Goal: Entertainment & Leisure: Consume media (video, audio)

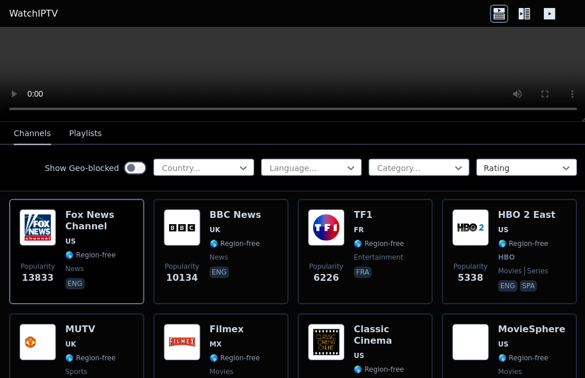
scroll to position [127, 0]
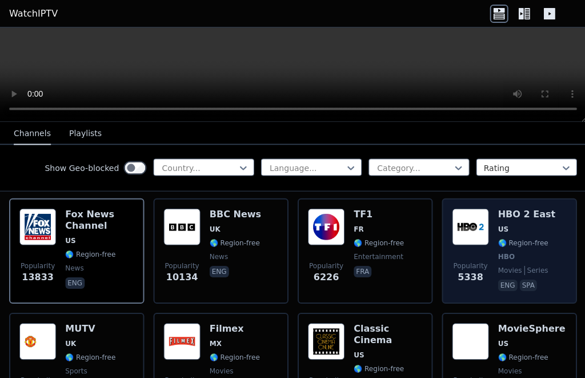
click at [514, 223] on div "HBO 2 East US 🌎 Region-free HBO movies series eng spa" at bounding box center [525, 250] width 57 height 85
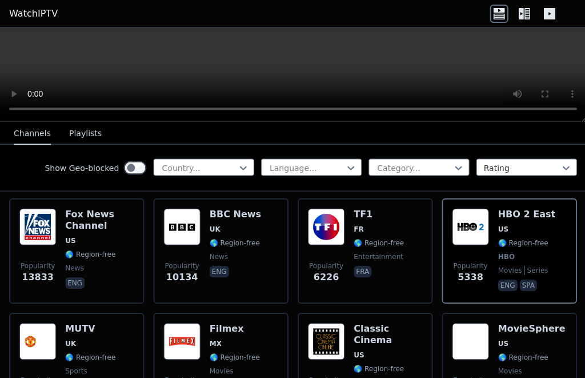
click at [297, 76] on video at bounding box center [292, 74] width 585 height 94
click at [286, 73] on video at bounding box center [292, 74] width 585 height 94
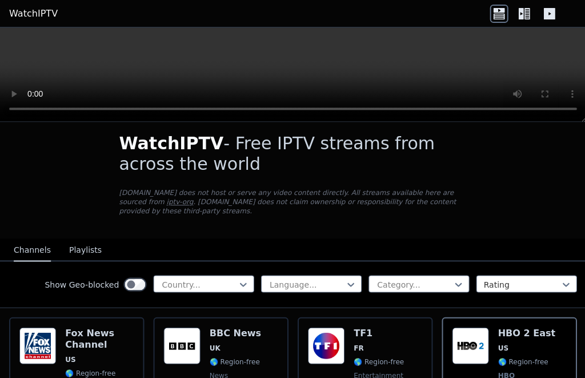
scroll to position [9, 0]
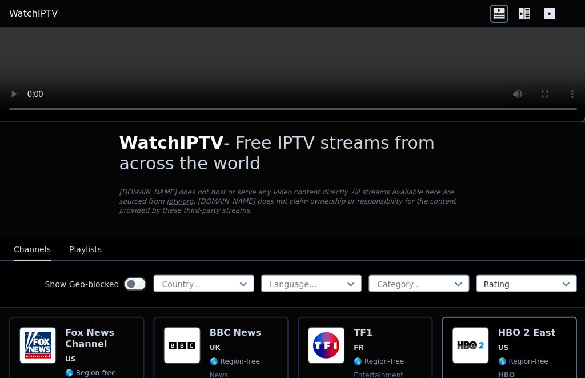
click at [291, 71] on video at bounding box center [292, 74] width 585 height 94
click at [303, 80] on video at bounding box center [292, 74] width 585 height 94
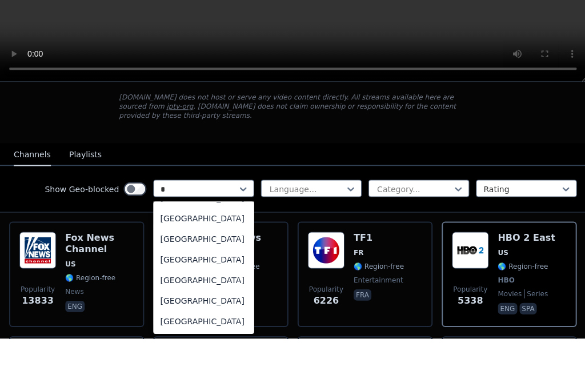
scroll to position [1191, 0]
click at [201, 268] on div "[GEOGRAPHIC_DATA]" at bounding box center [203, 278] width 101 height 21
type input "*"
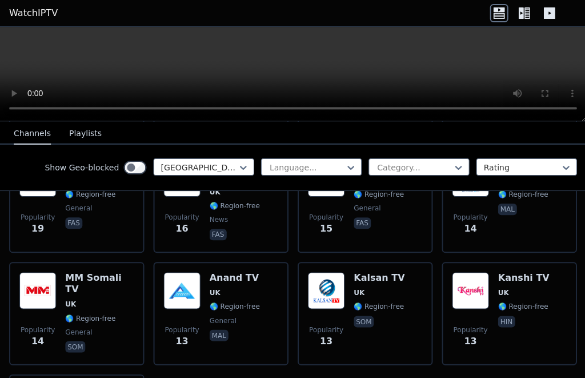
scroll to position [1990, 0]
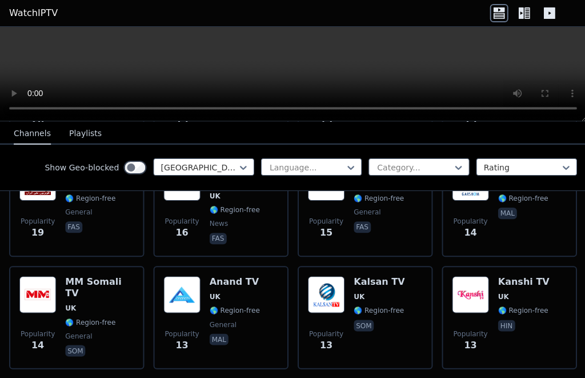
click at [294, 75] on video at bounding box center [292, 74] width 585 height 94
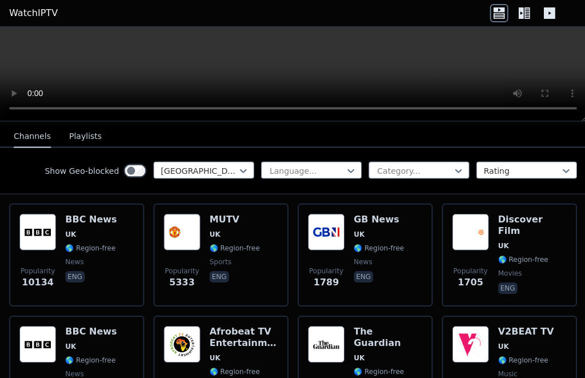
scroll to position [127, 0]
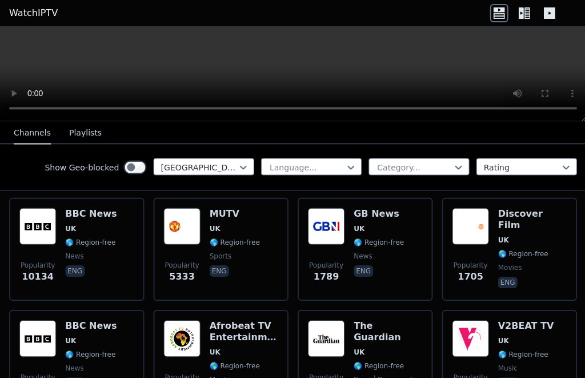
click at [296, 72] on video at bounding box center [292, 74] width 585 height 94
click at [304, 75] on video at bounding box center [292, 74] width 585 height 94
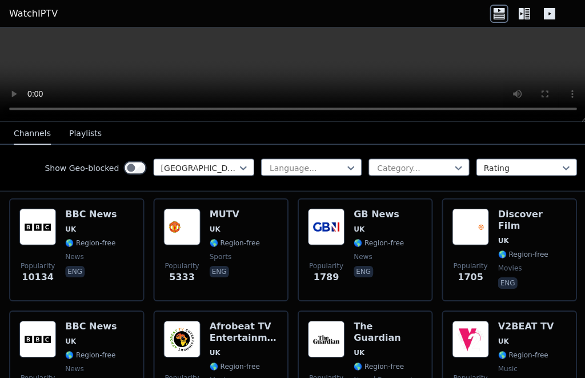
click at [571, 107] on video at bounding box center [292, 74] width 585 height 94
click at [576, 105] on video at bounding box center [292, 74] width 585 height 94
click at [580, 107] on video at bounding box center [292, 74] width 585 height 94
click at [579, 109] on video at bounding box center [292, 74] width 585 height 94
click at [573, 81] on video at bounding box center [292, 74] width 585 height 94
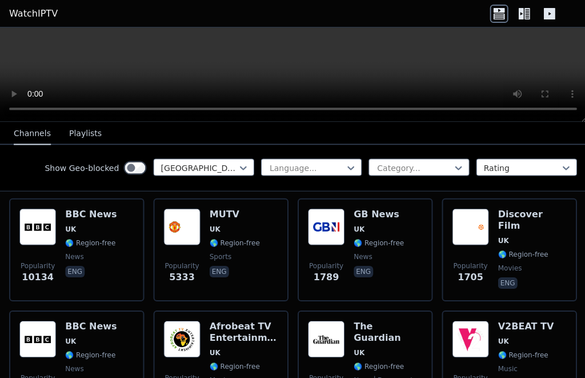
click at [574, 107] on video at bounding box center [292, 74] width 585 height 94
click at [574, 110] on video at bounding box center [292, 74] width 585 height 94
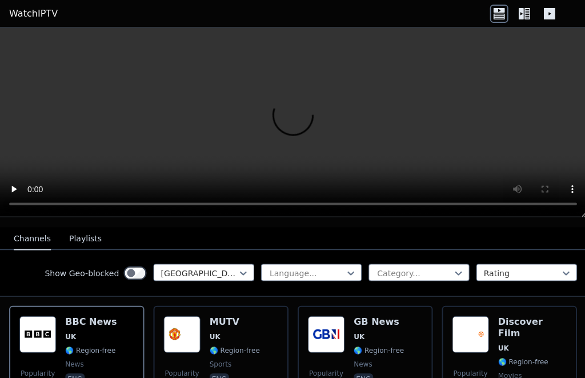
scroll to position [141, 0]
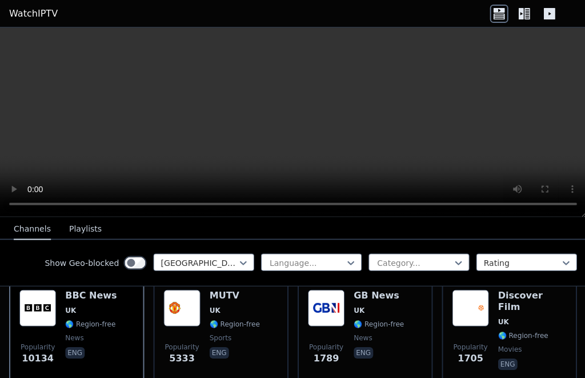
click at [89, 235] on button "Playlists" at bounding box center [85, 229] width 33 height 22
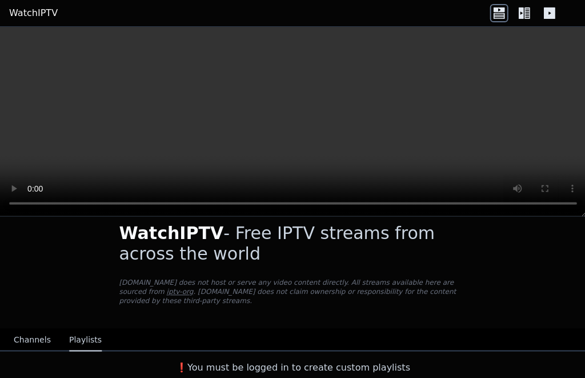
click at [40, 334] on button "Channels" at bounding box center [32, 340] width 37 height 22
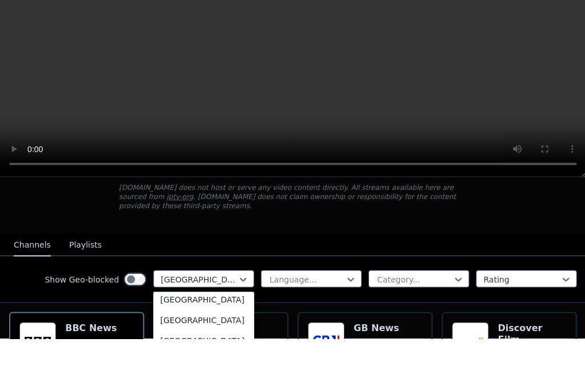
scroll to position [4059, 0]
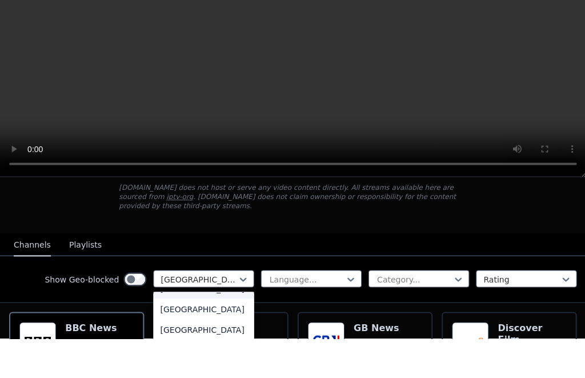
click at [207, 318] on div "[GEOGRAPHIC_DATA]" at bounding box center [203, 328] width 101 height 21
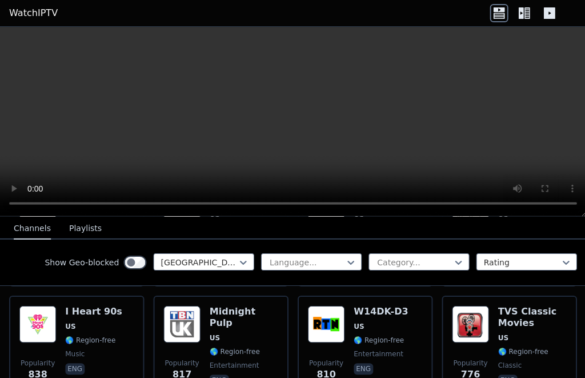
scroll to position [815, 0]
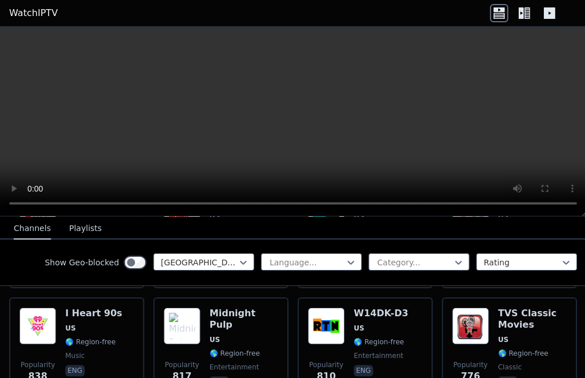
click at [526, 10] on icon at bounding box center [523, 14] width 18 height 18
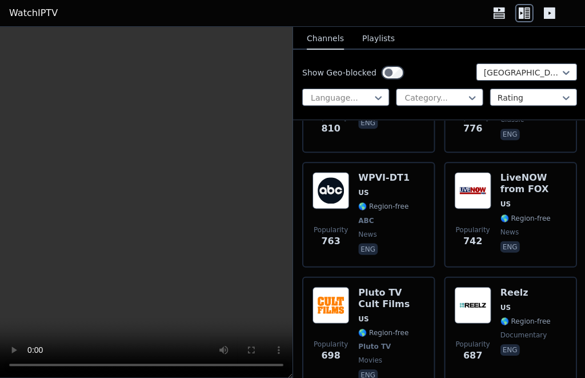
scroll to position [1710, 0]
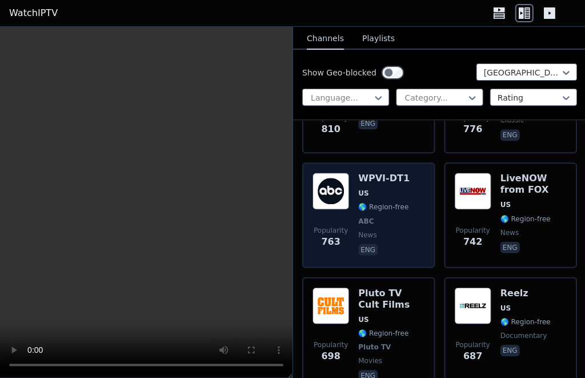
click at [389, 177] on div "WPVI-DT1 US 🌎 Region-free ABC news eng" at bounding box center [383, 215] width 51 height 85
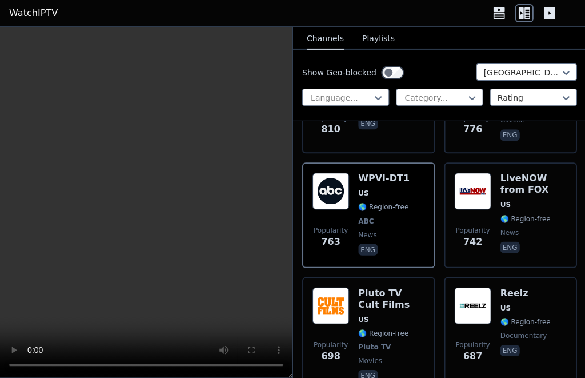
click at [149, 201] on video at bounding box center [146, 202] width 292 height 350
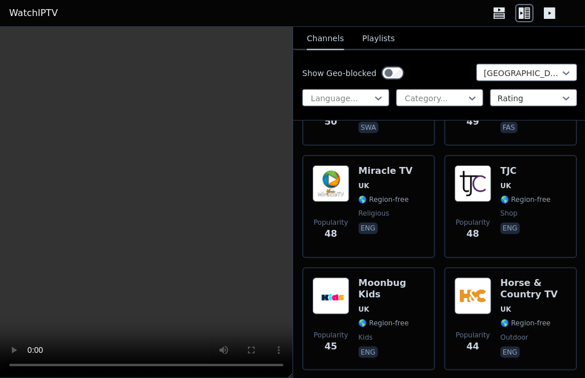
scroll to position [2172, 0]
